Goal: Transaction & Acquisition: Obtain resource

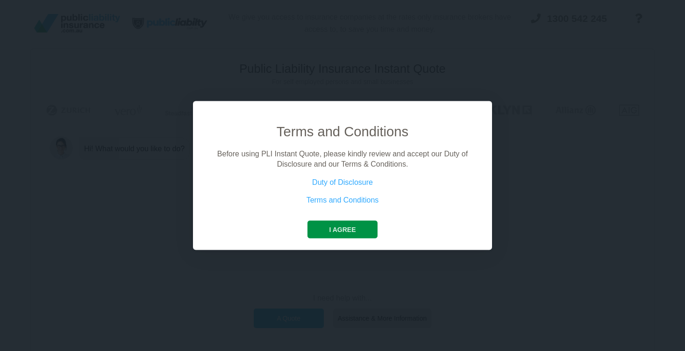
click at [350, 232] on button "I agree" at bounding box center [342, 229] width 70 height 18
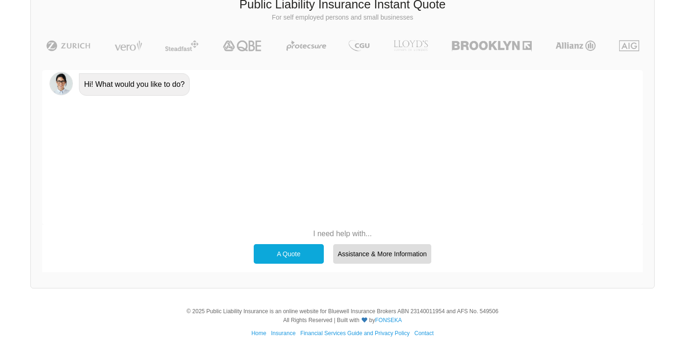
scroll to position [64, 0]
click at [298, 260] on div "A Quote" at bounding box center [289, 255] width 70 height 20
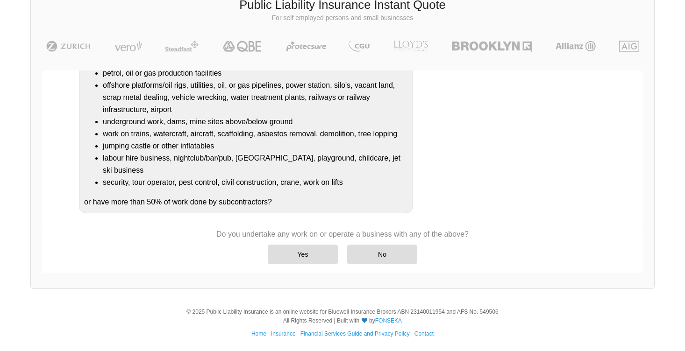
scroll to position [222, 0]
click at [375, 245] on div "No" at bounding box center [382, 255] width 70 height 20
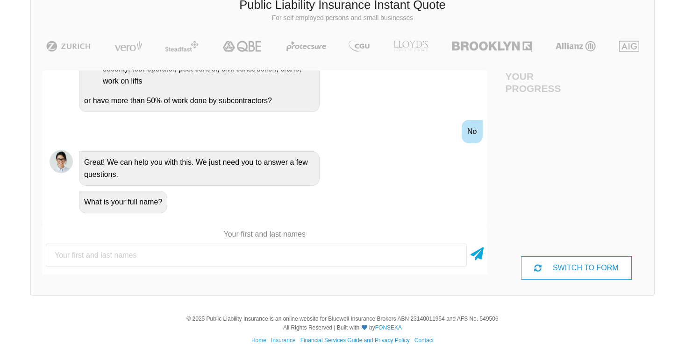
scroll to position [280, 0]
click at [229, 263] on input "text" at bounding box center [256, 255] width 421 height 23
click at [545, 270] on div "SWITCH TO FORM" at bounding box center [576, 267] width 111 height 23
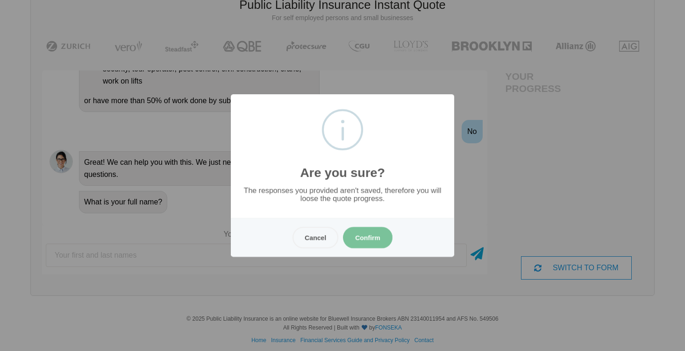
click at [361, 242] on button "Confirm" at bounding box center [368, 237] width 50 height 21
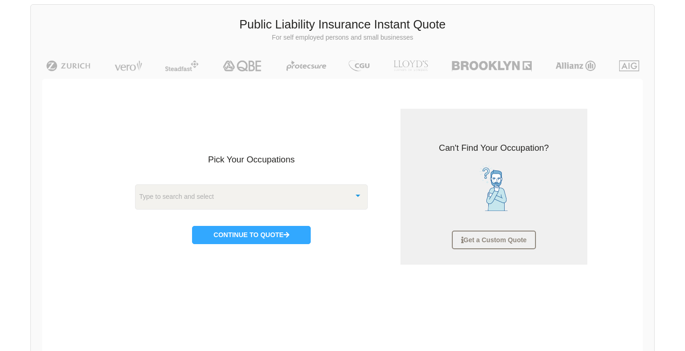
scroll to position [47, 0]
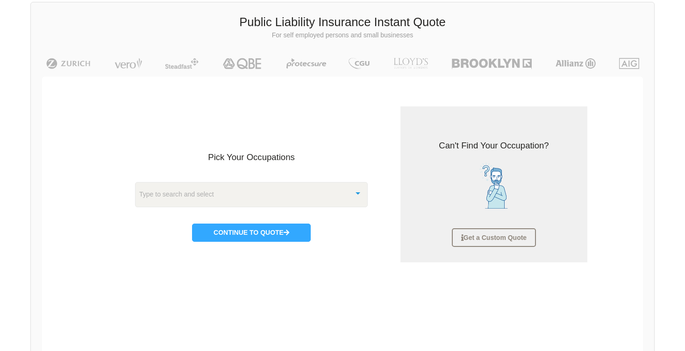
click at [345, 197] on div "Type to search and select" at bounding box center [251, 194] width 233 height 25
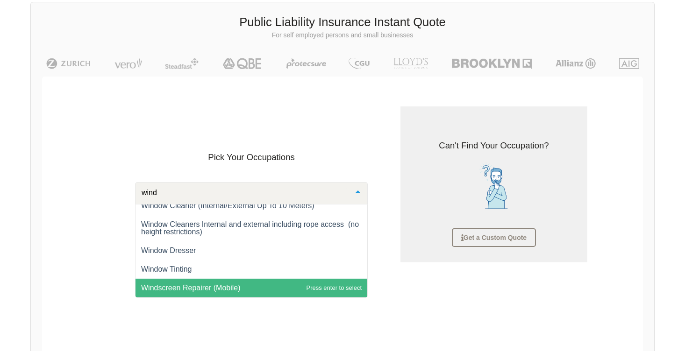
scroll to position [64, 0]
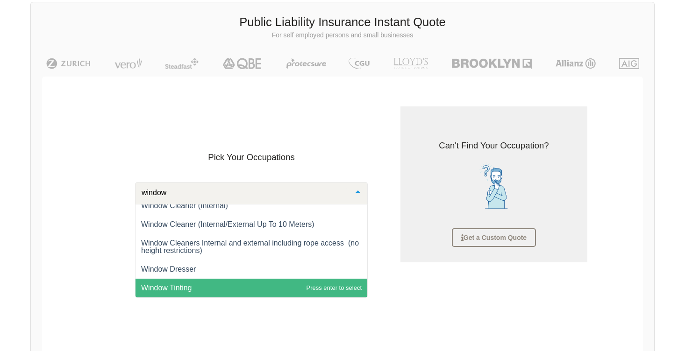
type input "window"
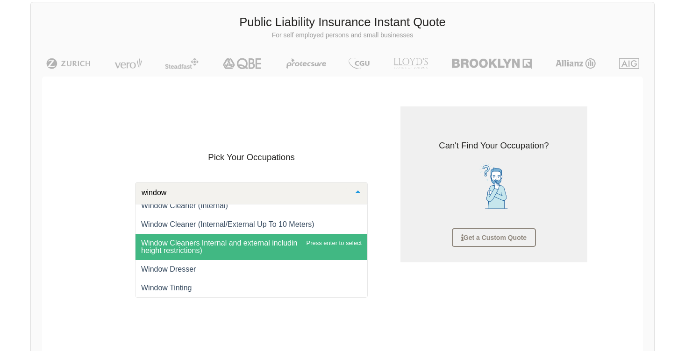
click at [263, 247] on span "Window Cleaners Internal and external including rope access (no height restrict…" at bounding box center [251, 247] width 232 height 26
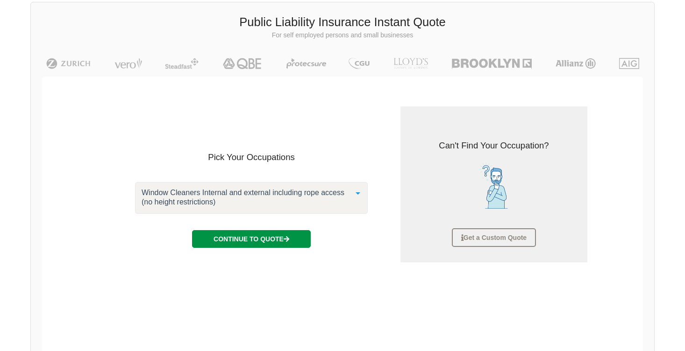
click at [280, 241] on button "Continue to Quote" at bounding box center [251, 239] width 119 height 18
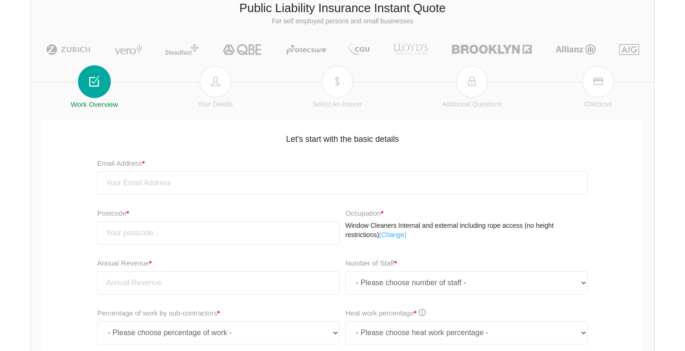
scroll to position [63, 0]
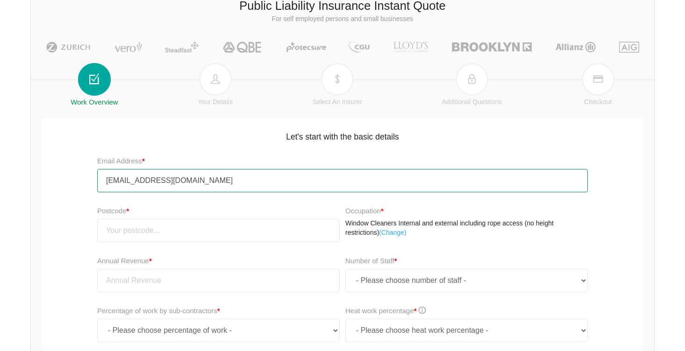
type input "[EMAIL_ADDRESS][DOMAIN_NAME]"
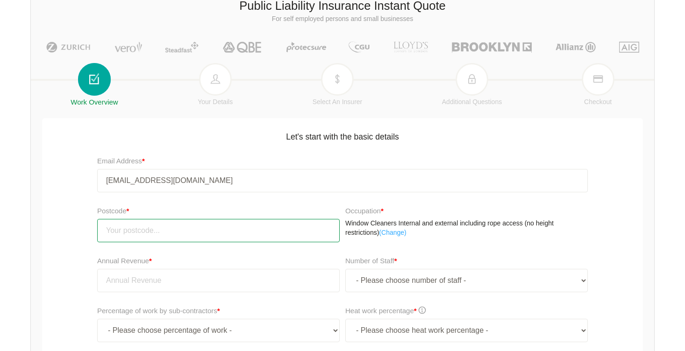
click at [194, 229] on input "number" at bounding box center [218, 230] width 242 height 23
type input "4285"
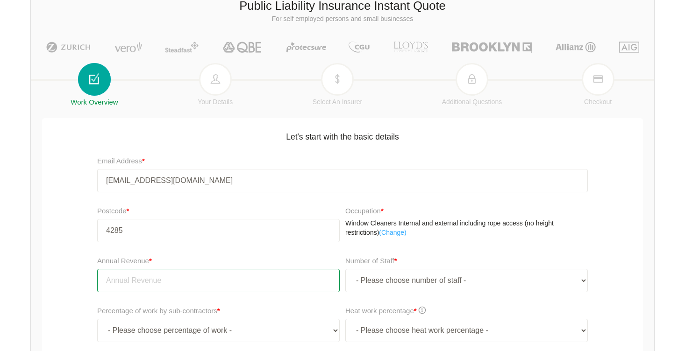
click at [227, 283] on input "tel" at bounding box center [218, 280] width 242 height 23
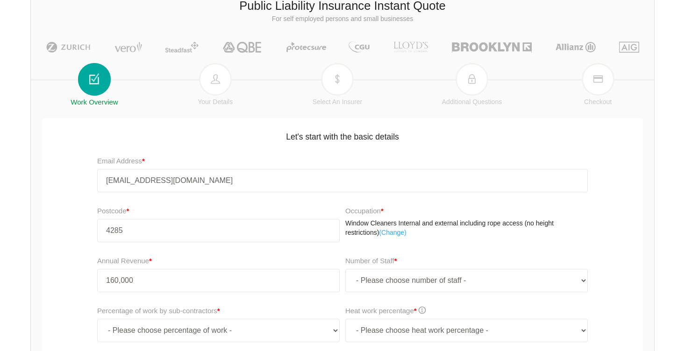
type input "160,000.00"
click at [214, 241] on input "4285" at bounding box center [218, 230] width 242 height 23
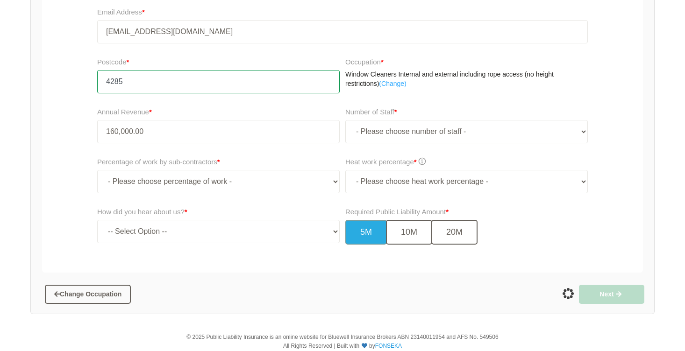
scroll to position [215, 0]
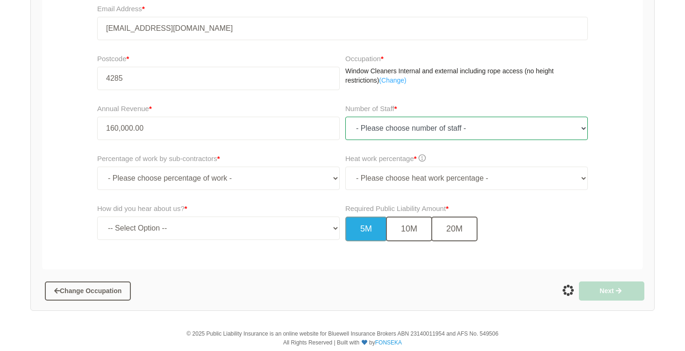
select select "2"
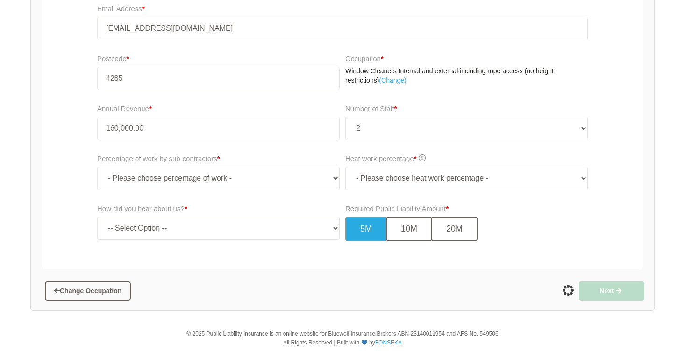
click at [291, 156] on div "Percentage of work by sub-contractors * - Please choose percentage of work - 0%…" at bounding box center [218, 171] width 242 height 37
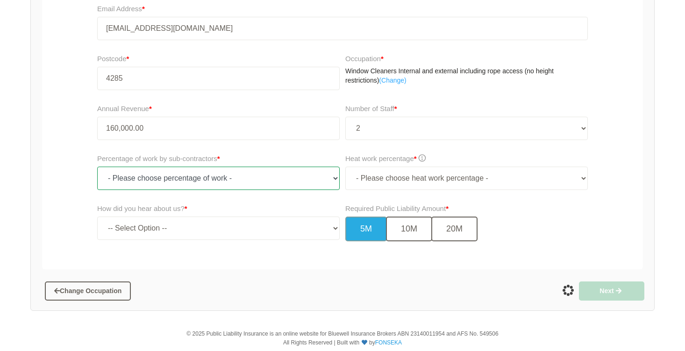
select select "0"
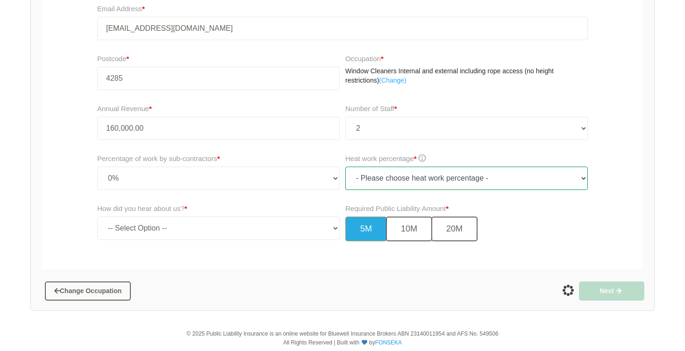
select select "0"
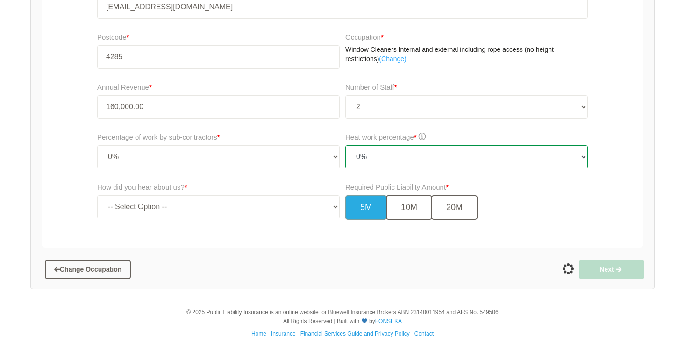
scroll to position [236, 0]
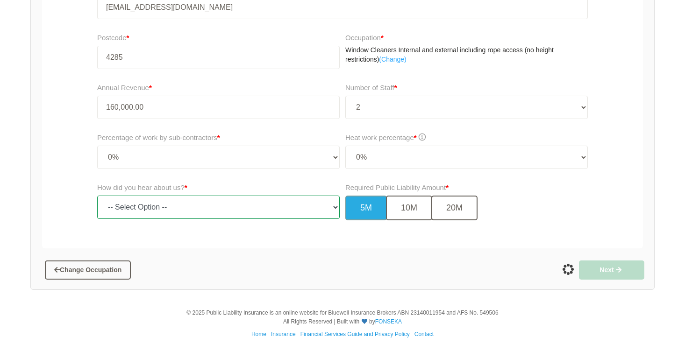
select select "google"
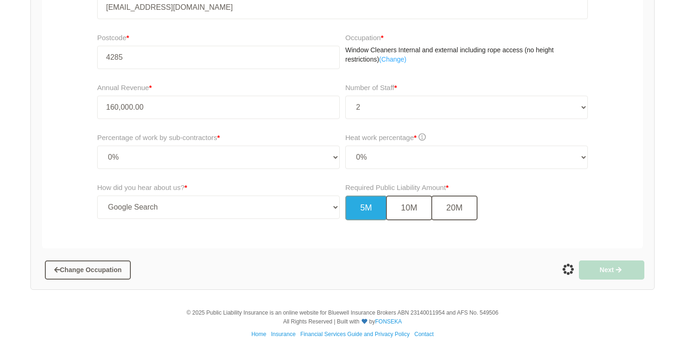
click at [330, 243] on div "Let's start with the basic details Email Address * [EMAIL_ADDRESS][DOMAIN_NAME]…" at bounding box center [342, 97] width 601 height 304
click at [422, 210] on button "10M" at bounding box center [409, 208] width 46 height 25
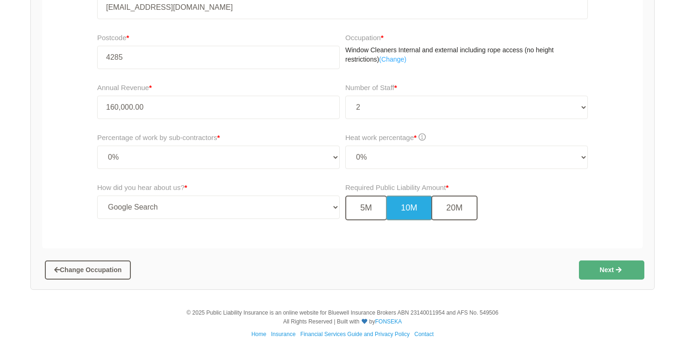
click at [600, 272] on button "Next" at bounding box center [611, 270] width 65 height 19
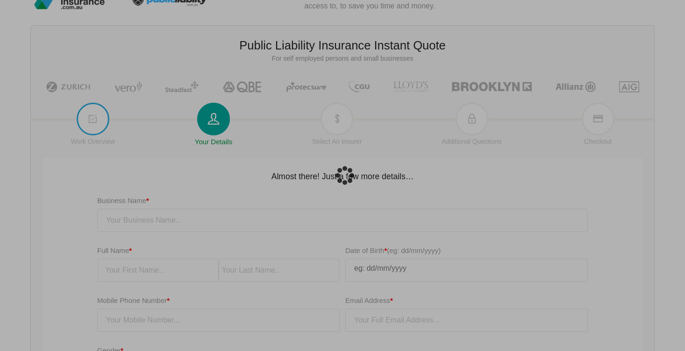
type input "[EMAIL_ADDRESS][DOMAIN_NAME]"
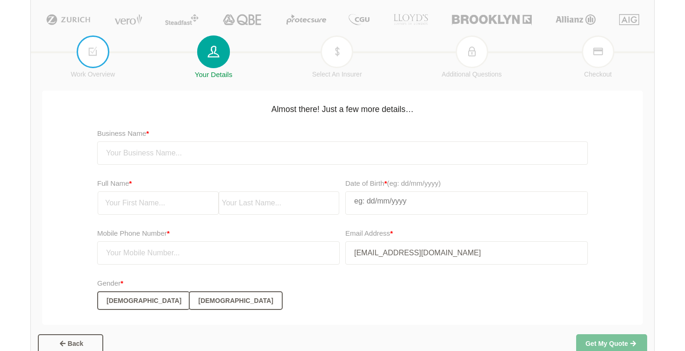
scroll to position [104, 0]
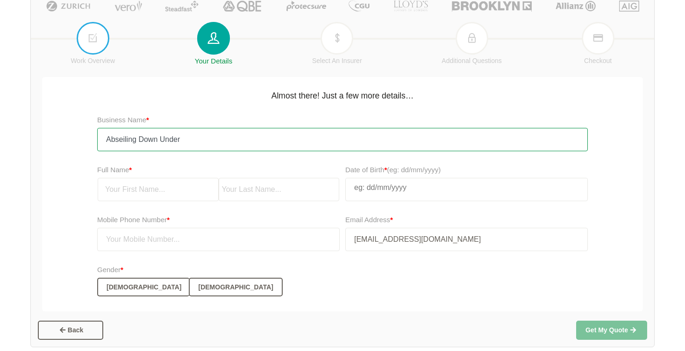
type input "Abseiling Down Under"
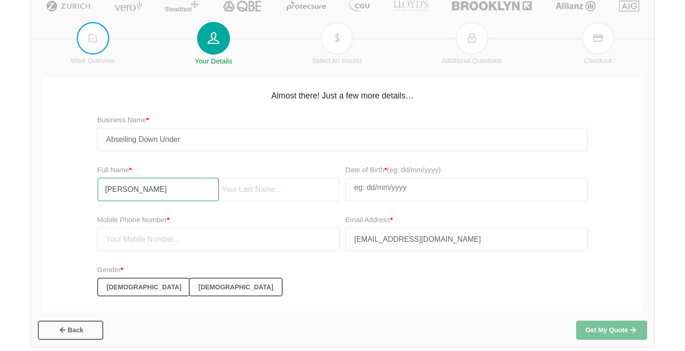
type input "[PERSON_NAME]"
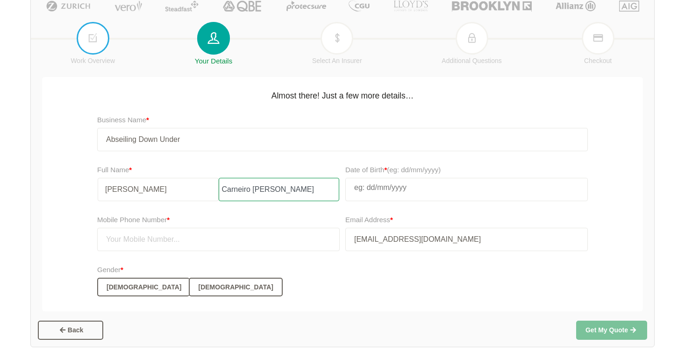
type input "Carneiro [PERSON_NAME]"
select select "7"
select select "2007"
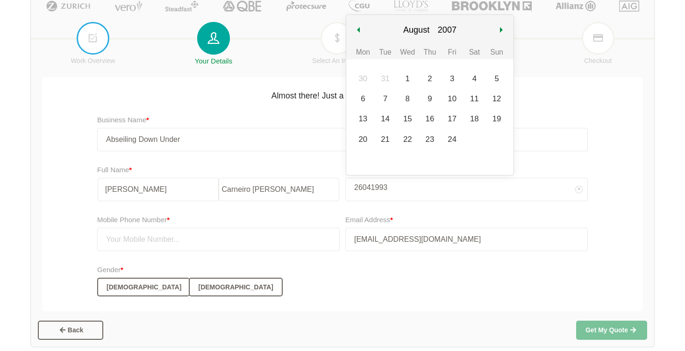
type input "26041993"
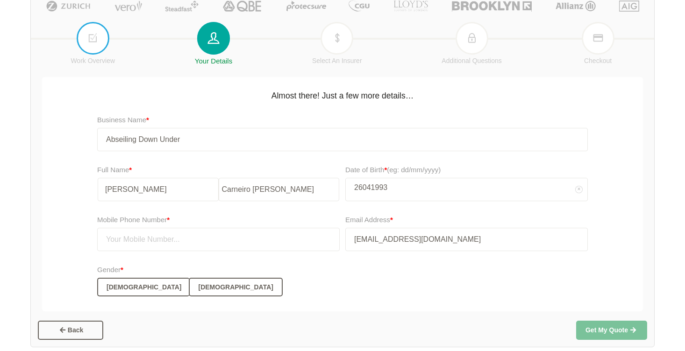
click at [409, 182] on input "26041993" at bounding box center [466, 187] width 241 height 19
select select "7"
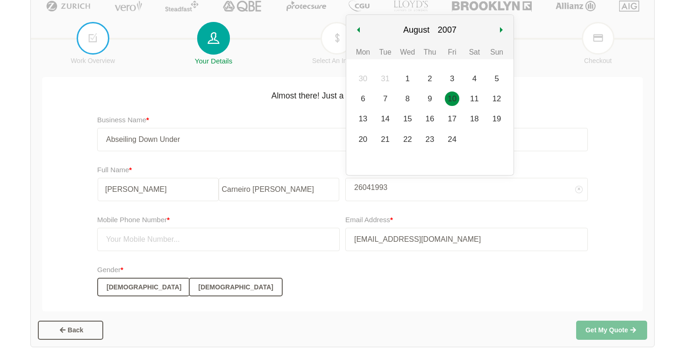
scroll to position [99, 0]
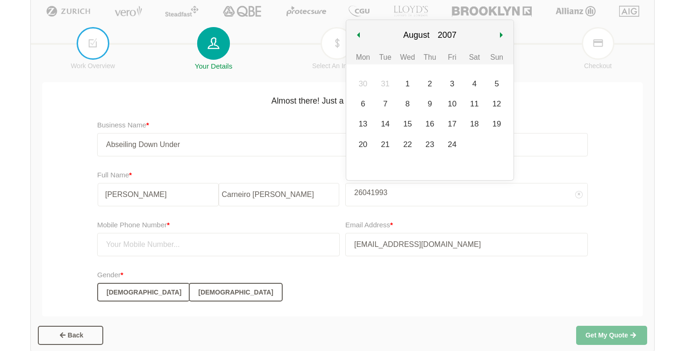
select select "1993"
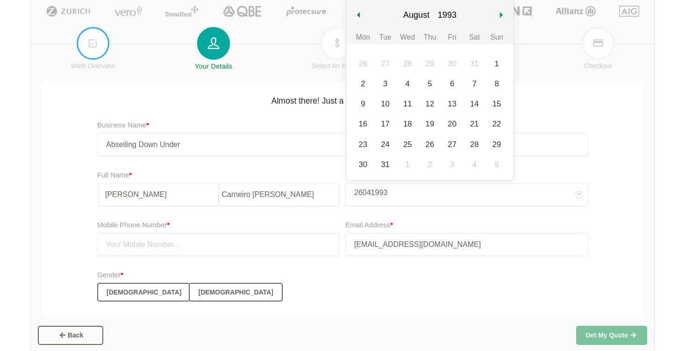
select select "3"
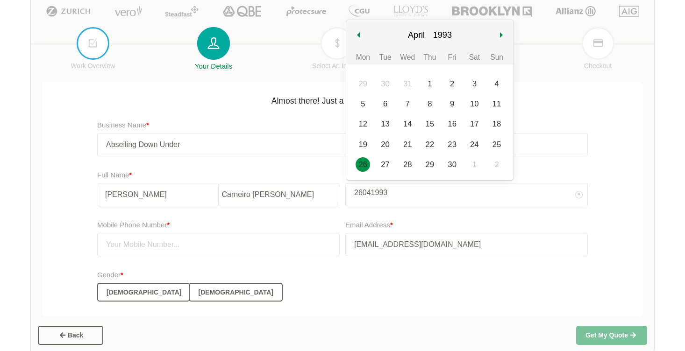
click at [363, 165] on div "26" at bounding box center [362, 164] width 14 height 14
type input "[DATE]"
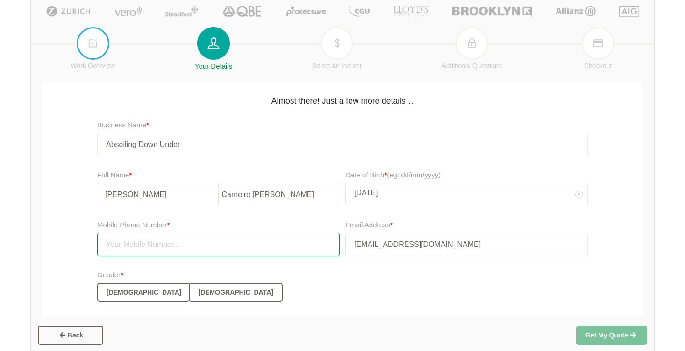
click at [302, 243] on input "text" at bounding box center [218, 244] width 242 height 23
type input "0484042940"
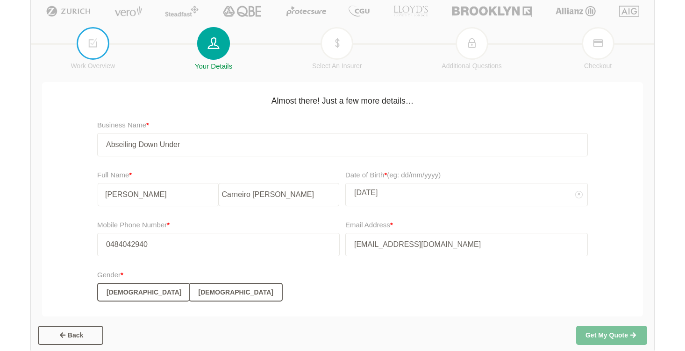
click at [403, 274] on div "Gender * [DEMOGRAPHIC_DATA] [DEMOGRAPHIC_DATA]" at bounding box center [342, 286] width 490 height 32
click at [103, 289] on button "[DEMOGRAPHIC_DATA]" at bounding box center [143, 292] width 92 height 19
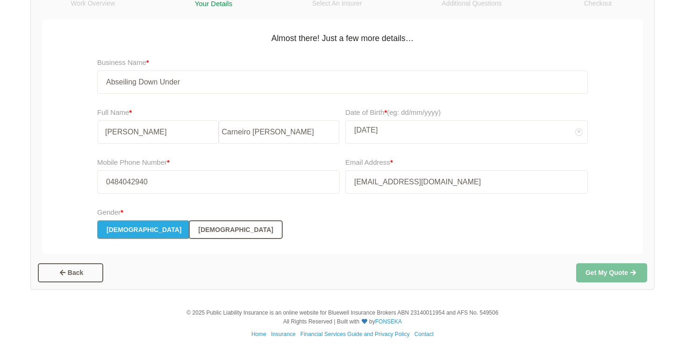
scroll to position [161, 0]
click at [608, 270] on button "Get My Quote" at bounding box center [611, 273] width 71 height 19
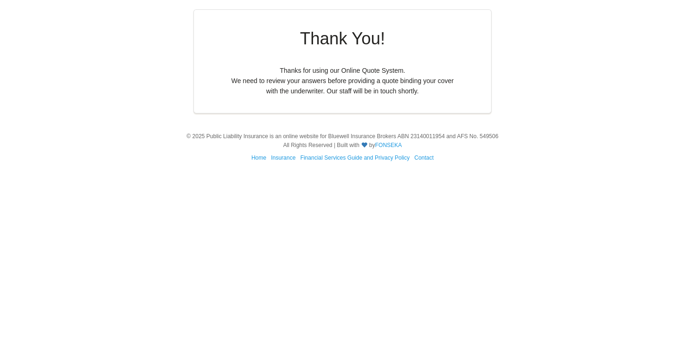
scroll to position [0, 0]
